Goal: Task Accomplishment & Management: Manage account settings

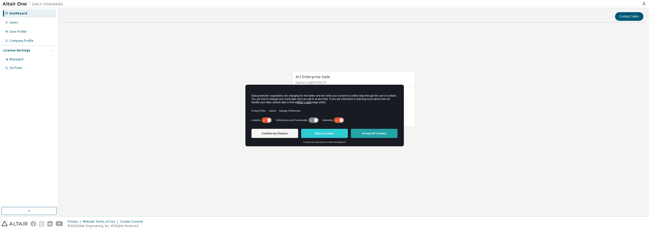
click at [382, 135] on button "Accept All Cookies" at bounding box center [374, 133] width 47 height 9
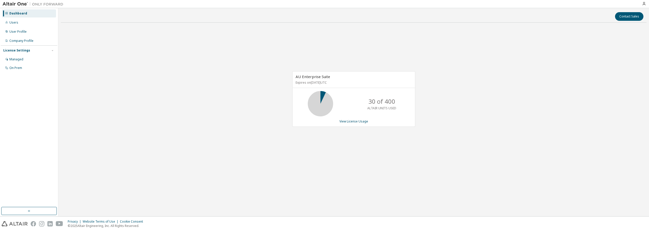
click at [23, 50] on div "License Settings" at bounding box center [16, 50] width 27 height 4
click at [21, 59] on div "Managed" at bounding box center [16, 59] width 14 height 4
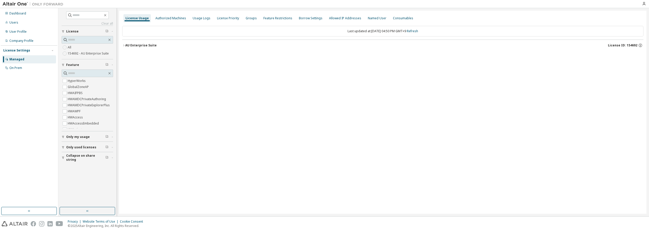
click at [89, 53] on label "154692 - AU Enterprise Suite" at bounding box center [89, 53] width 42 height 6
click at [148, 46] on div "AU Enterprise Suite" at bounding box center [140, 45] width 31 height 4
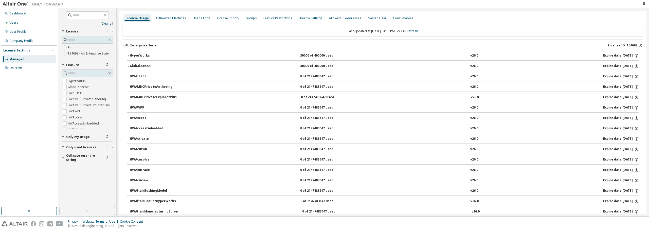
click at [148, 46] on div "AU Enterprise Suite" at bounding box center [140, 45] width 31 height 4
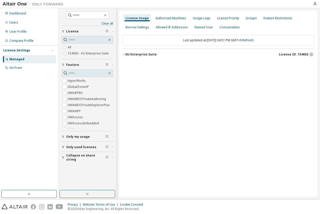
click at [215, 113] on div "License Usage Authorized Machines Usage Logs License Priority Groups Feature Re…" at bounding box center [218, 104] width 198 height 186
click at [145, 53] on div "AU Enterprise Suite" at bounding box center [140, 54] width 31 height 4
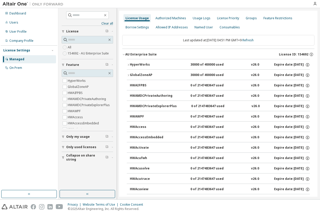
click at [15, 59] on div "Managed" at bounding box center [16, 59] width 15 height 4
click at [13, 60] on div "Managed" at bounding box center [16, 59] width 15 height 4
click at [18, 50] on div "License Settings" at bounding box center [16, 50] width 27 height 4
click at [14, 24] on div "Users" at bounding box center [13, 23] width 9 height 4
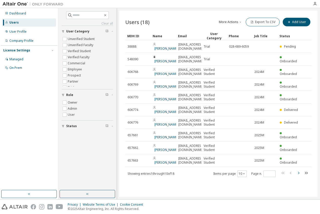
click at [298, 173] on icon "button" at bounding box center [298, 173] width 6 height 6
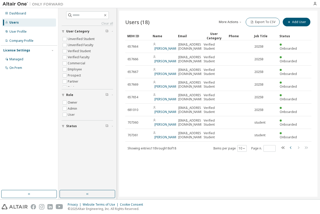
click at [289, 148] on icon "button" at bounding box center [291, 148] width 6 height 6
type input "*"
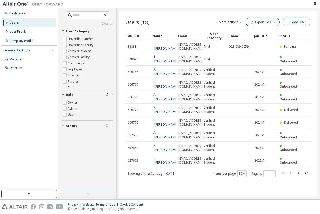
click at [297, 22] on button "Add User" at bounding box center [297, 22] width 28 height 9
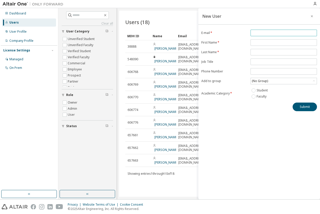
click at [272, 32] on input "email" at bounding box center [284, 33] width 64 height 4
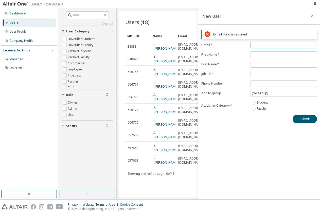
click at [264, 45] on input "email" at bounding box center [284, 45] width 64 height 4
type input "**********"
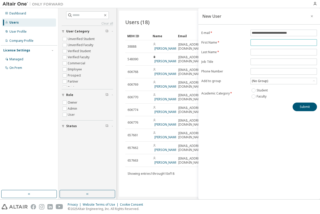
click at [277, 52] on form "**********" at bounding box center [259, 65] width 116 height 70
click at [272, 43] on input "text" at bounding box center [284, 43] width 64 height 4
type input "*"
type input "****"
type input "********"
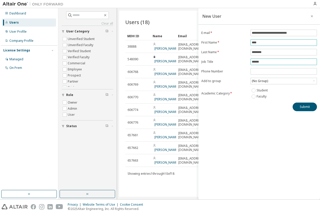
type input "******"
click at [312, 81] on icon at bounding box center [313, 81] width 5 height 5
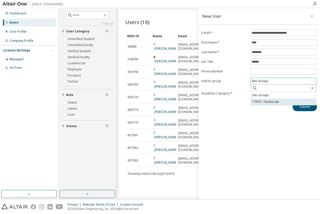
click at [271, 102] on li "17918 - FunatoLab" at bounding box center [283, 102] width 65 height 7
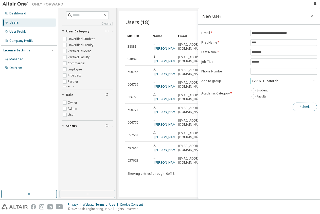
click at [308, 107] on button "Submit" at bounding box center [304, 107] width 24 height 9
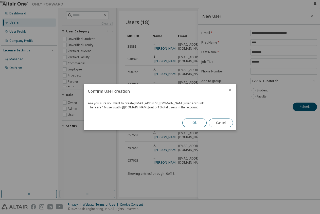
click at [198, 123] on button "Ok" at bounding box center [194, 123] width 24 height 9
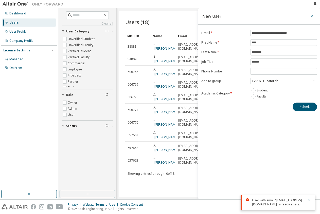
click at [313, 17] on icon "button" at bounding box center [312, 16] width 4 height 4
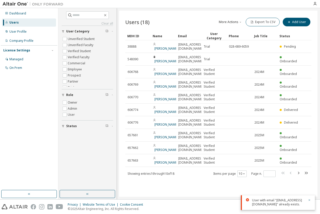
click at [310, 199] on icon "button" at bounding box center [309, 200] width 3 height 3
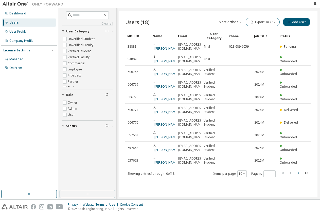
click at [299, 173] on icon "button" at bounding box center [298, 173] width 6 height 6
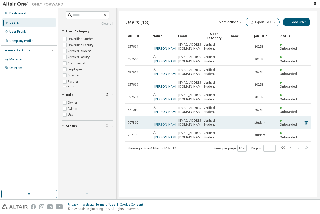
click at [160, 123] on link "[PERSON_NAME]" at bounding box center [166, 124] width 24 height 4
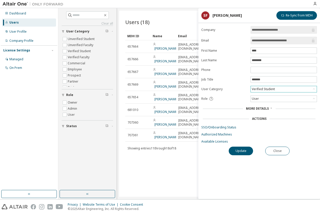
click at [312, 90] on icon at bounding box center [313, 89] width 5 height 5
click at [307, 130] on form "**********" at bounding box center [259, 85] width 116 height 118
click at [180, 170] on div "Users (18) More Actions Import From CSV Export To CSV Add User Clear Load Save …" at bounding box center [218, 104] width 198 height 186
click at [276, 153] on button "Close" at bounding box center [277, 151] width 24 height 9
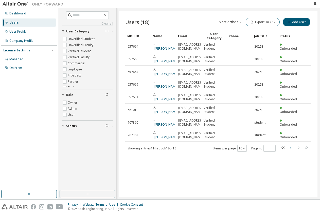
click at [291, 148] on icon "button" at bounding box center [291, 148] width 6 height 6
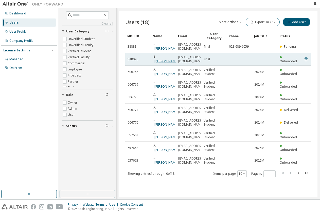
click at [160, 59] on link "[PERSON_NAME]" at bounding box center [166, 61] width 24 height 4
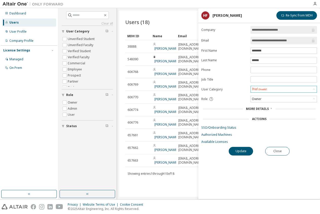
click at [312, 90] on icon at bounding box center [313, 89] width 5 height 5
click at [287, 103] on li "Verified Faculty" at bounding box center [283, 101] width 65 height 7
click at [238, 153] on button "Update" at bounding box center [241, 151] width 24 height 9
click at [281, 153] on button "Close" at bounding box center [277, 151] width 24 height 9
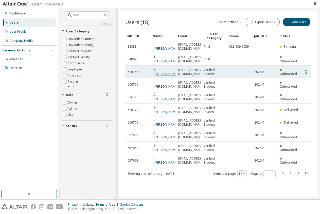
click at [161, 72] on link "[PERSON_NAME]" at bounding box center [166, 74] width 24 height 4
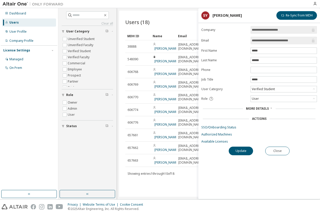
click at [267, 108] on span "More Details" at bounding box center [257, 108] width 23 height 4
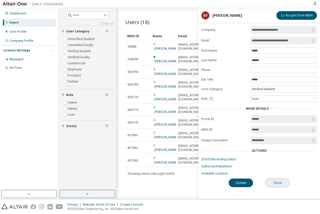
click at [274, 184] on button "Close" at bounding box center [277, 183] width 24 height 9
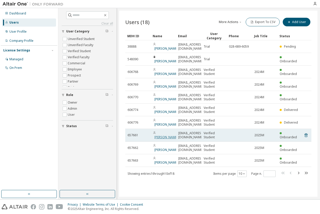
click at [162, 135] on link "[PERSON_NAME]" at bounding box center [166, 137] width 24 height 4
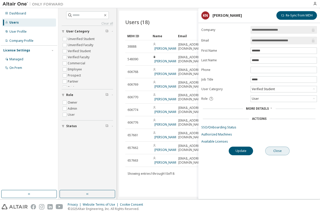
click at [275, 150] on button "Close" at bounding box center [277, 151] width 24 height 9
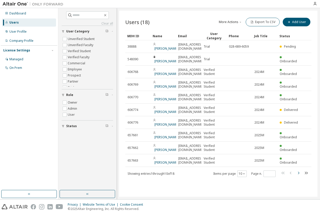
click at [298, 173] on icon "button" at bounding box center [298, 173] width 6 height 6
type input "*"
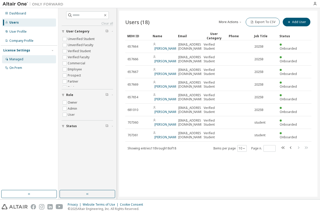
click at [13, 58] on div "Managed" at bounding box center [16, 59] width 14 height 4
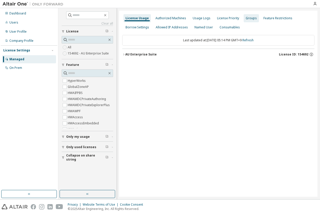
click at [246, 19] on div "Groups" at bounding box center [251, 18] width 11 height 4
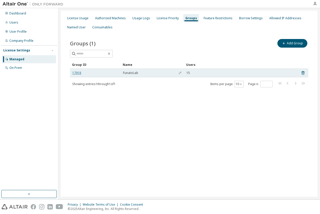
click at [78, 74] on link "17918" at bounding box center [76, 73] width 9 height 4
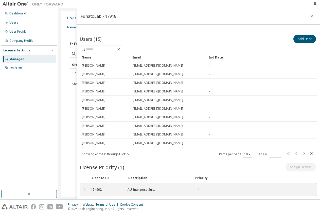
click at [301, 154] on icon "button" at bounding box center [304, 154] width 6 height 6
type input "*"
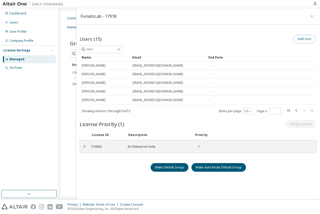
click at [308, 38] on button "Add User" at bounding box center [304, 39] width 23 height 9
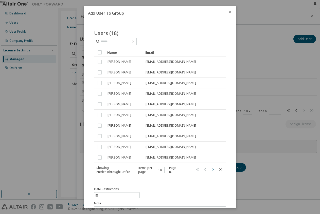
click at [210, 169] on icon "button" at bounding box center [213, 169] width 6 height 6
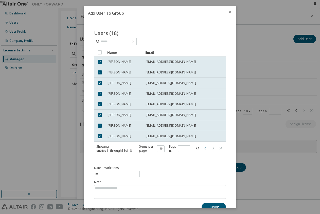
click at [202, 150] on icon "button" at bounding box center [205, 148] width 6 height 6
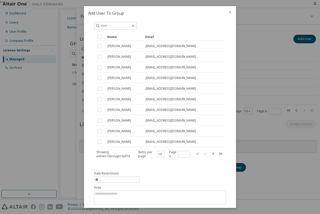
scroll to position [31, 0]
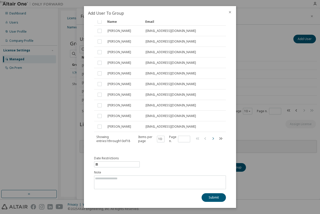
click at [210, 138] on icon "button" at bounding box center [213, 139] width 6 height 6
type input "*"
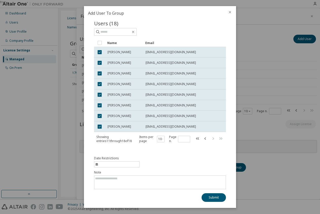
click at [108, 164] on span "information" at bounding box center [117, 164] width 46 height 6
select select "*"
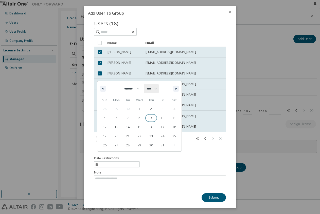
click at [157, 89] on select "**** **** **** **** **** **** **** **** **** **** **** **** **** **** **** ****…" at bounding box center [151, 88] width 15 height 9
select select "****"
click at [145, 84] on select "**** **** **** **** **** **** **** **** **** **** **** **** **** **** **** ****…" at bounding box center [151, 88] width 15 height 9
click at [135, 90] on select "******* ******** ***** ***** *** **** **** ****** ********* ******* ******** **…" at bounding box center [130, 88] width 21 height 9
select select "*"
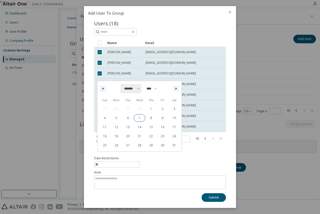
click at [120, 84] on select "******* ******** ***** ***** *** **** **** ****** ********* ******* ******** **…" at bounding box center [130, 88] width 21 height 9
click at [125, 146] on span "31" at bounding box center [128, 145] width 12 height 7
click at [164, 163] on div "Date Restrictions [DATE] ******* ******** ***** ***** *** **** **** ****** ****…" at bounding box center [160, 179] width 132 height 46
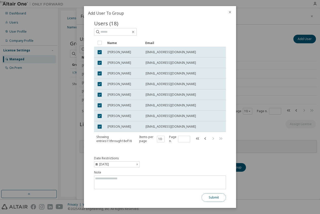
click at [216, 199] on button "Submit" at bounding box center [213, 197] width 24 height 9
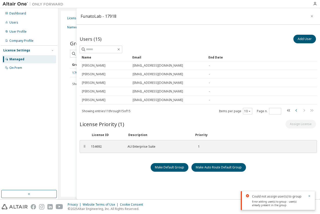
click at [295, 111] on icon "button" at bounding box center [296, 110] width 2 height 3
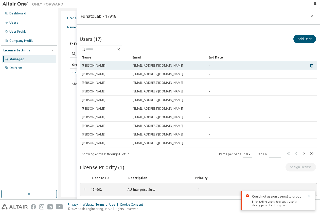
click at [98, 66] on span "[PERSON_NAME]" at bounding box center [94, 66] width 24 height 4
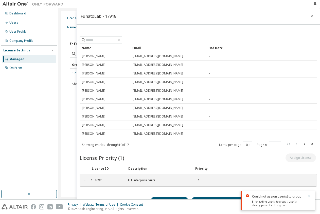
scroll to position [14, 0]
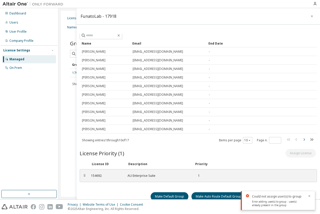
click at [301, 138] on icon "button" at bounding box center [304, 140] width 6 height 6
type input "*"
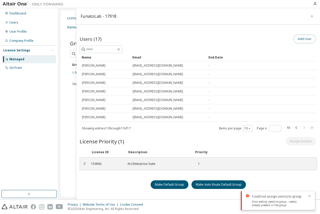
click at [301, 37] on button "Add User" at bounding box center [304, 39] width 23 height 9
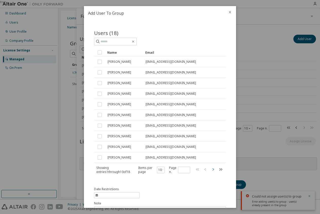
click at [210, 170] on icon "button" at bounding box center [213, 169] width 6 height 6
type input "*"
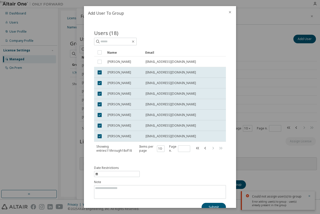
click at [121, 155] on div "Users (18) Clear Load Save Save As Field Operator Value Select filter Select op…" at bounding box center [160, 94] width 144 height 143
click at [231, 12] on icon "close" at bounding box center [230, 12] width 4 height 4
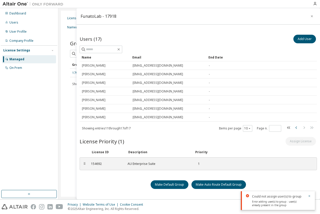
click at [293, 129] on icon "button" at bounding box center [296, 128] width 6 height 6
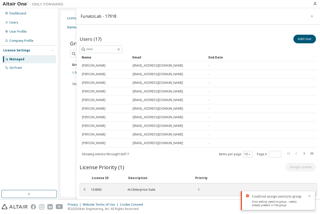
click at [303, 154] on icon "button" at bounding box center [304, 153] width 2 height 3
type input "*"
